Goal: Information Seeking & Learning: Learn about a topic

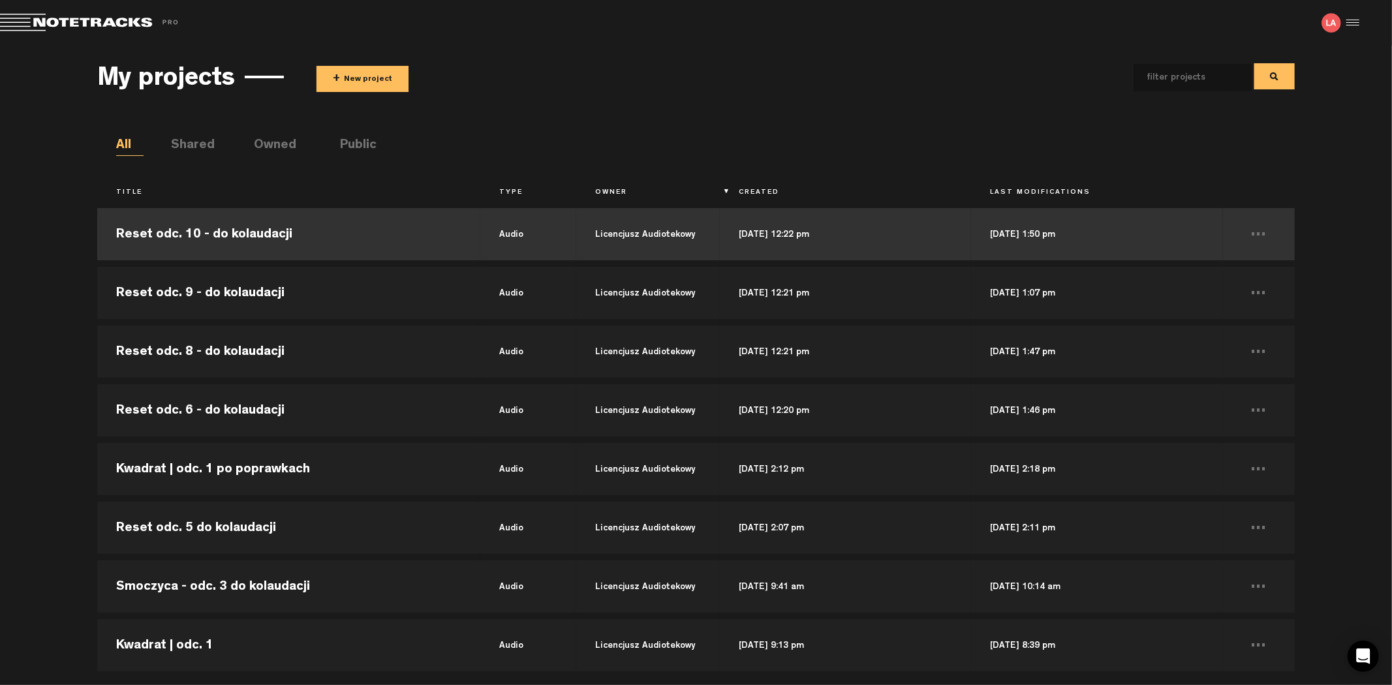
scroll to position [145, 0]
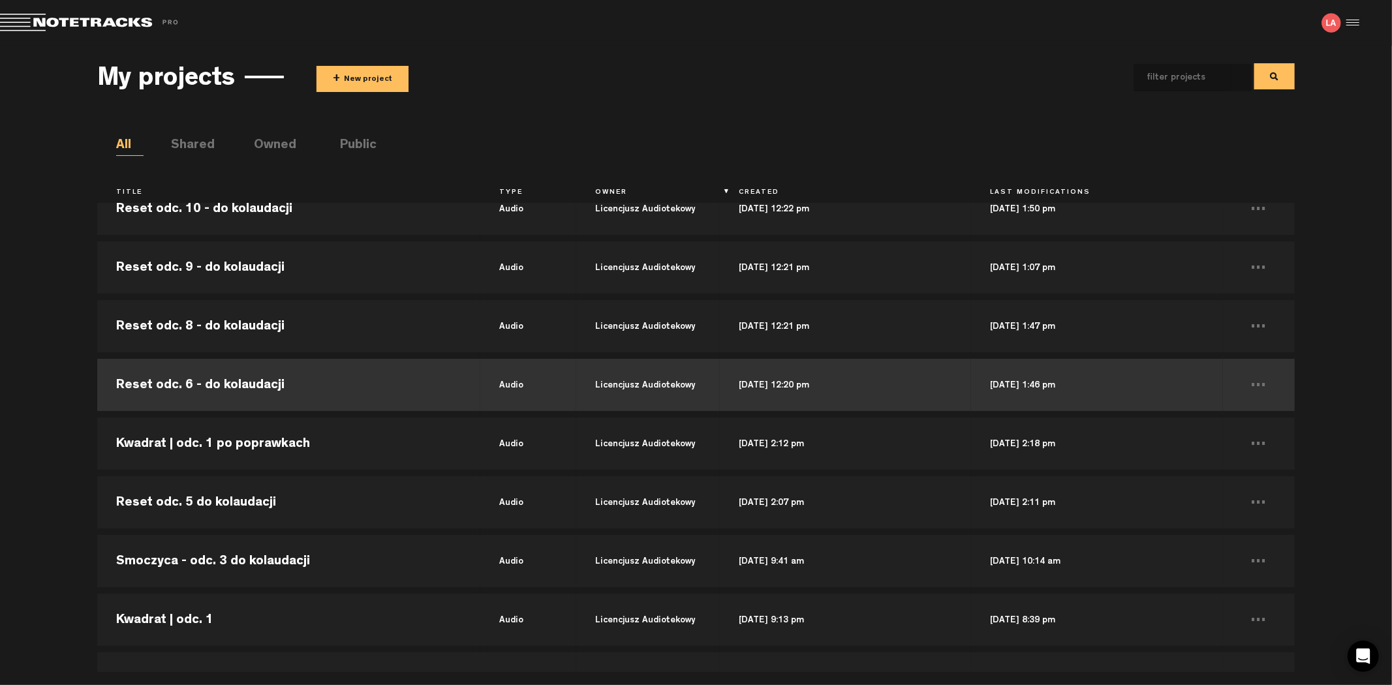
click at [284, 381] on td "Reset odc. 6 - do kolaudacji" at bounding box center [288, 385] width 383 height 59
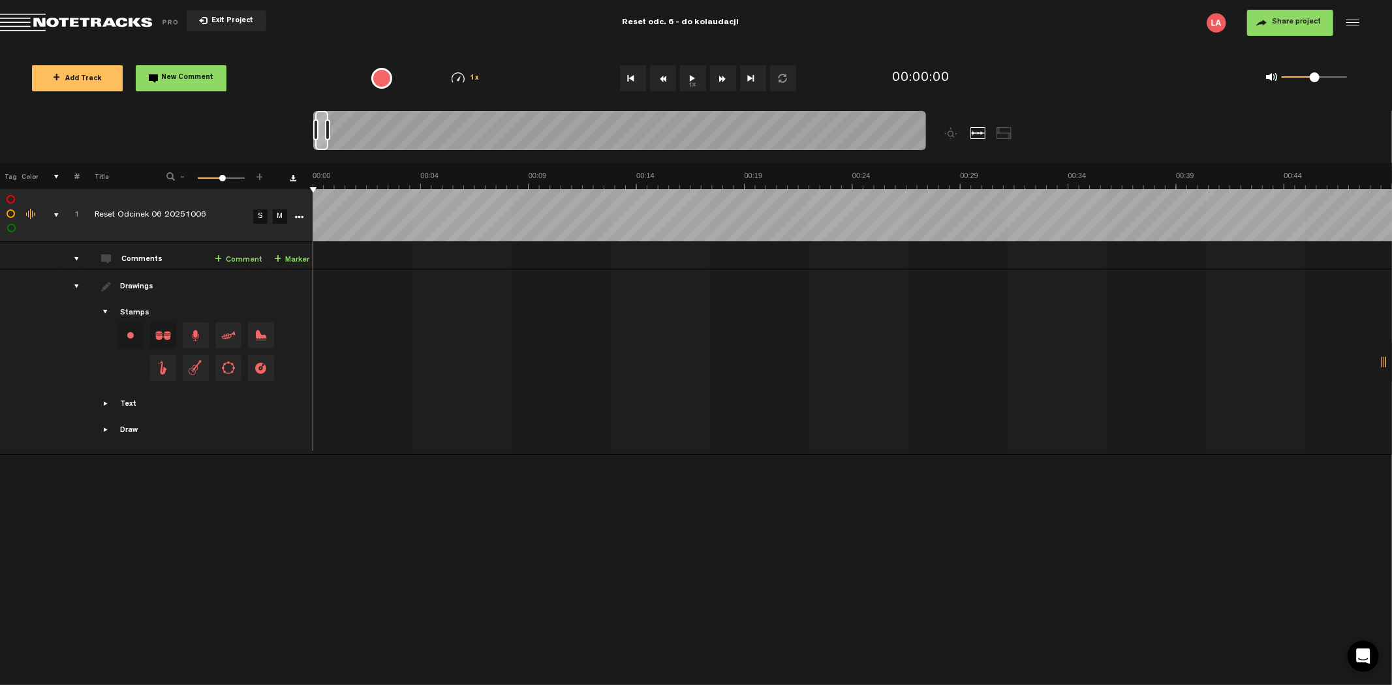
click at [688, 80] on button "1x" at bounding box center [693, 78] width 26 height 26
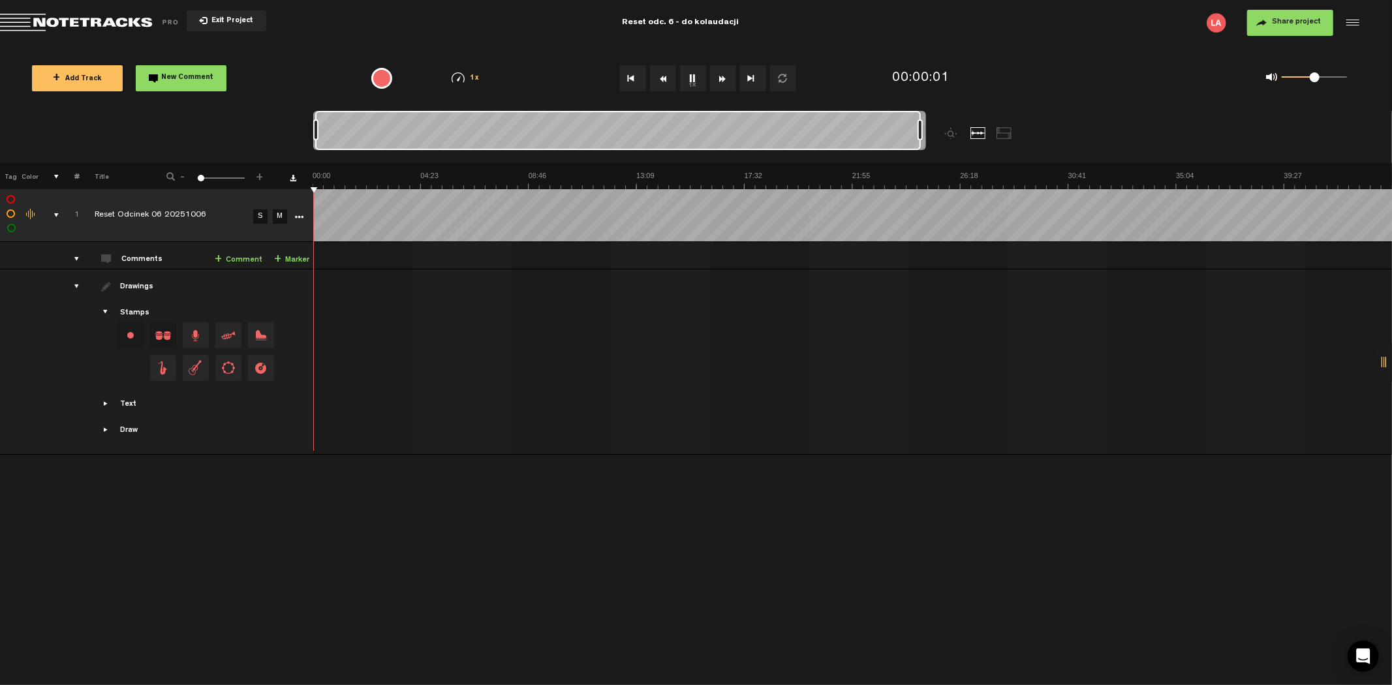
drag, startPoint x: 330, startPoint y: 130, endPoint x: 1134, endPoint y: 95, distance: 805.3
click at [1009, 119] on div at bounding box center [695, 137] width 765 height 52
drag, startPoint x: 1310, startPoint y: 79, endPoint x: 1288, endPoint y: 78, distance: 22.2
click at [1288, 78] on span at bounding box center [1288, 77] width 10 height 10
click at [1291, 78] on span at bounding box center [1290, 77] width 10 height 10
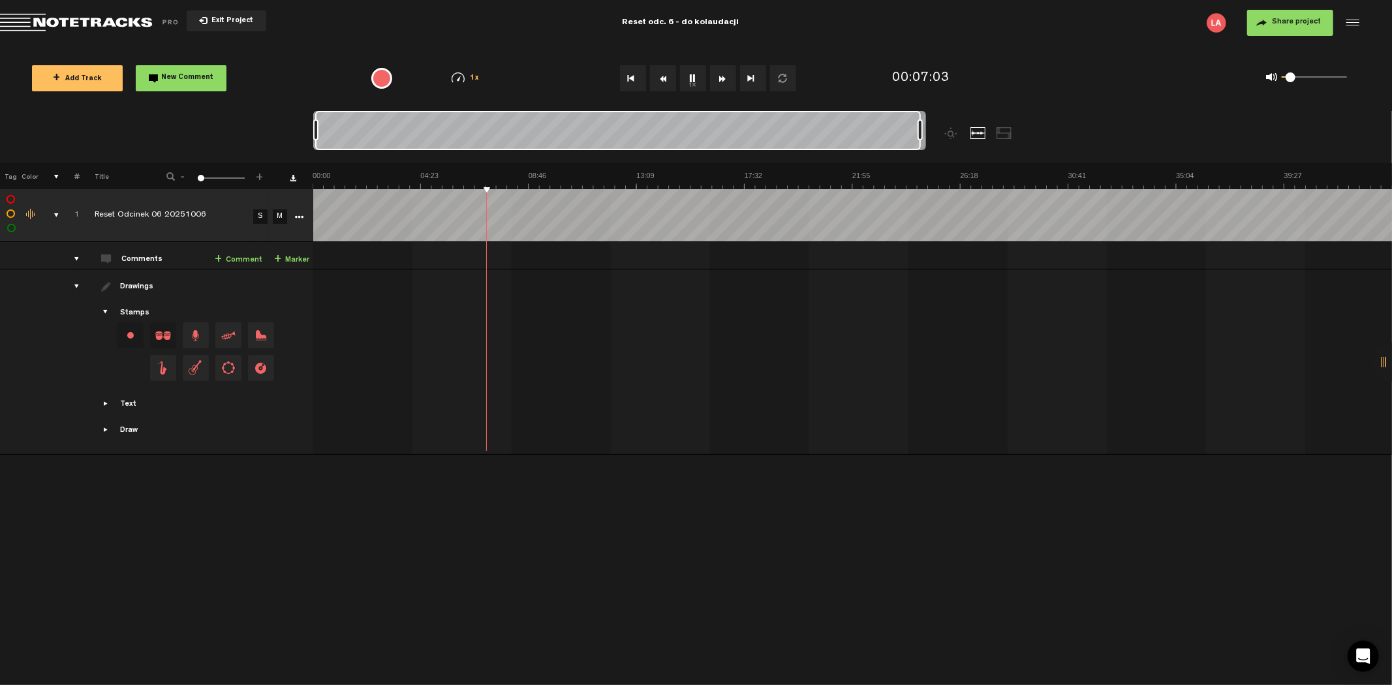
click at [662, 80] on button "Rewind" at bounding box center [663, 78] width 26 height 26
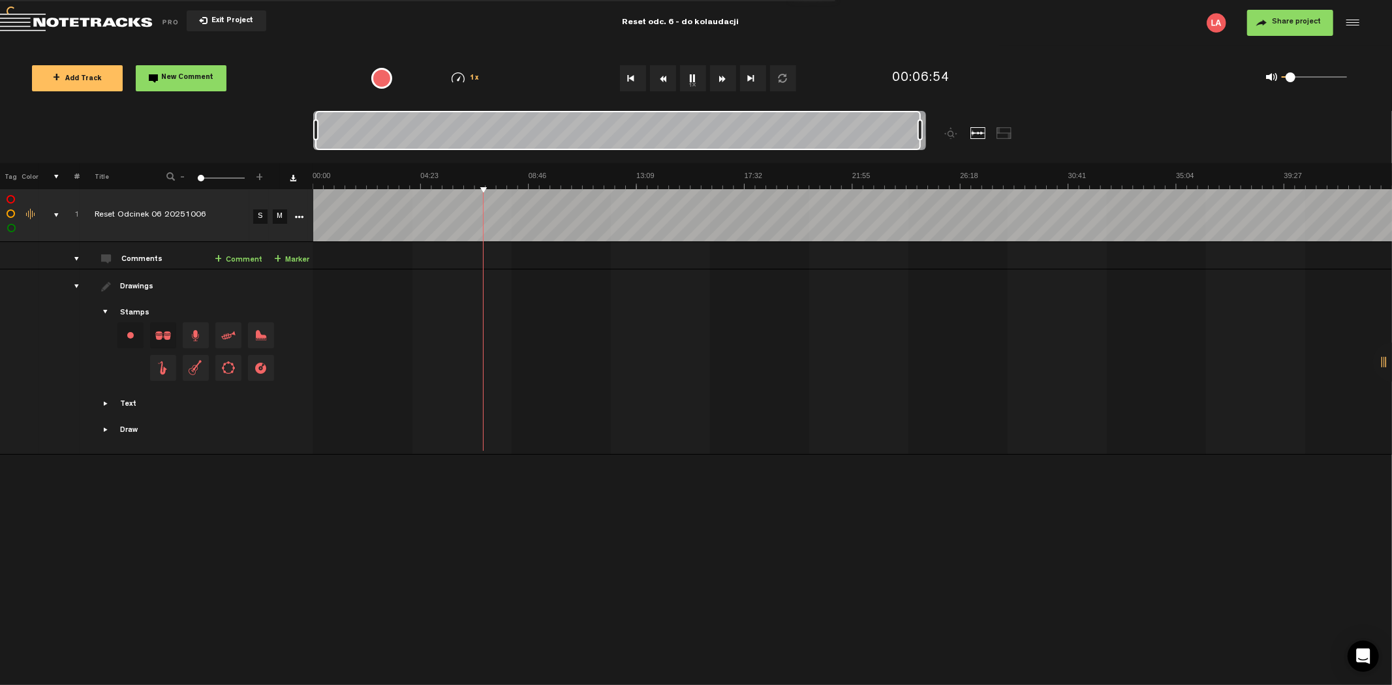
click at [662, 80] on button "Rewind" at bounding box center [663, 78] width 26 height 26
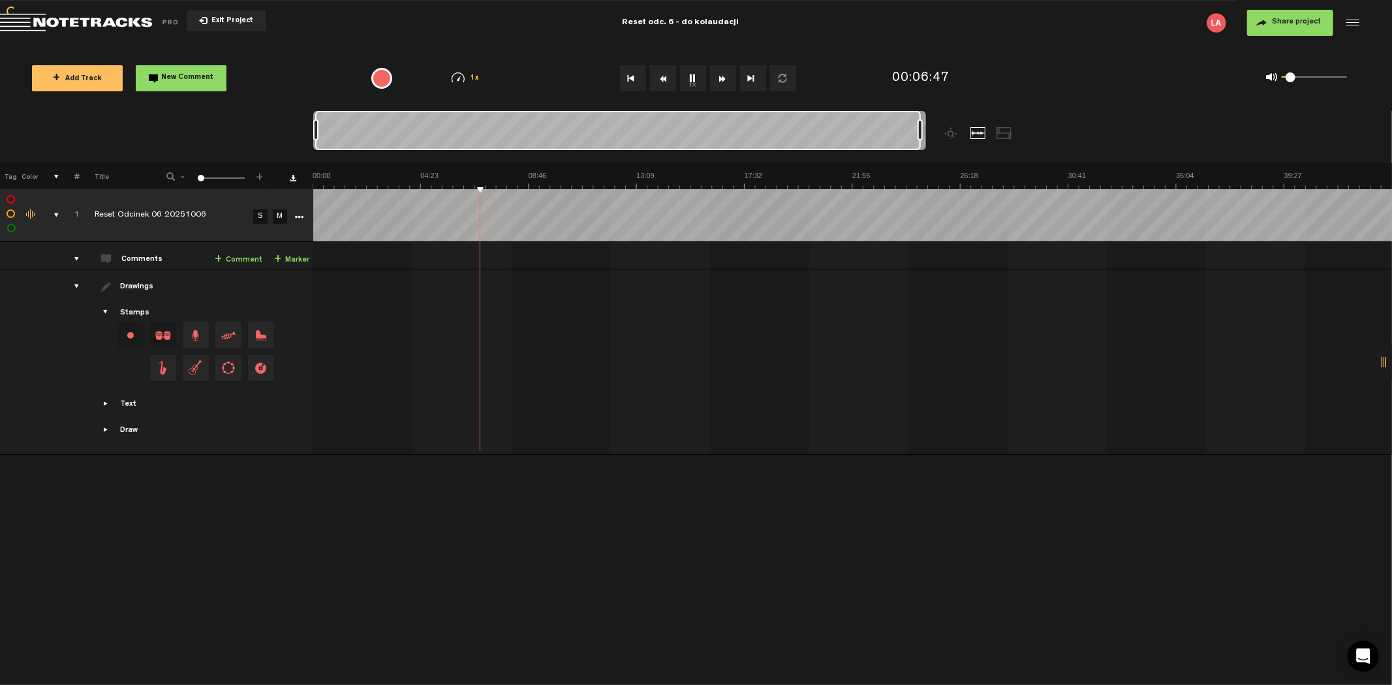
click at [662, 80] on button "Rewind" at bounding box center [663, 78] width 26 height 26
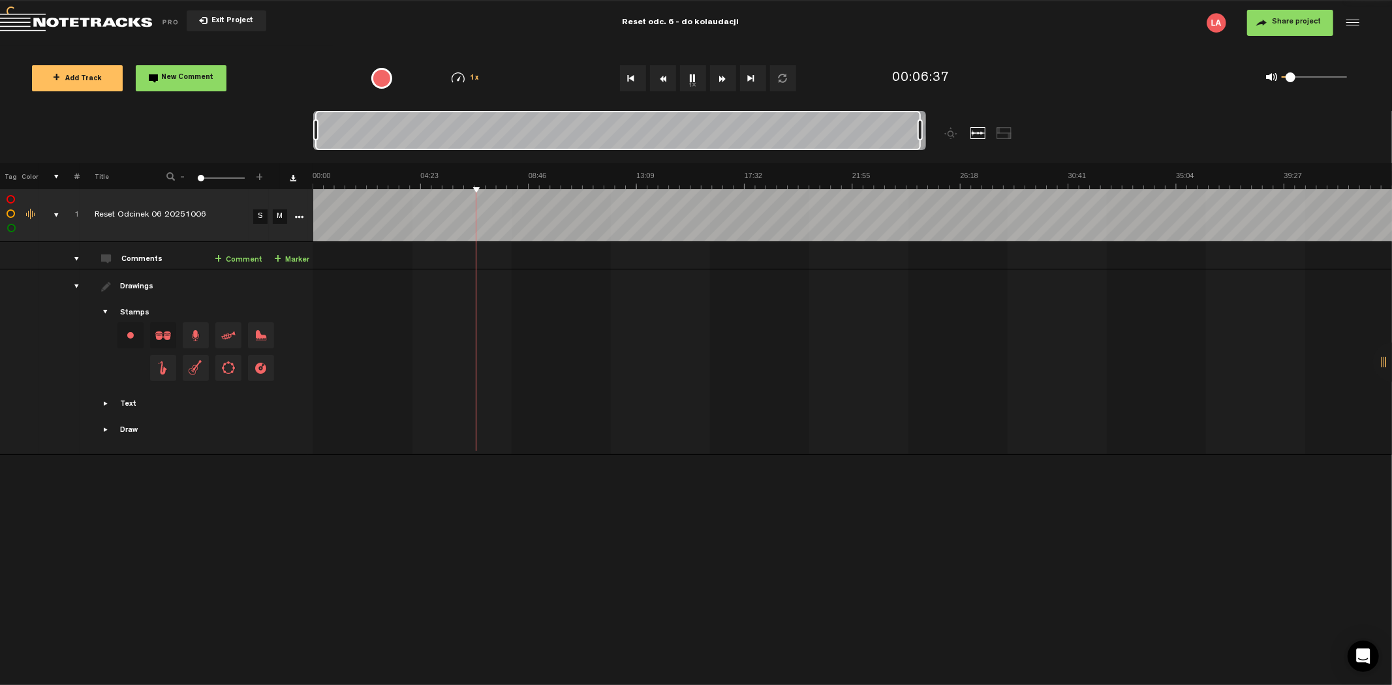
click at [662, 80] on button "Rewind" at bounding box center [663, 78] width 26 height 26
click at [1292, 76] on div "0 1 0.07" at bounding box center [1313, 77] width 65 height 3
click at [1300, 79] on span at bounding box center [1300, 77] width 10 height 10
